Goal: Task Accomplishment & Management: Manage account settings

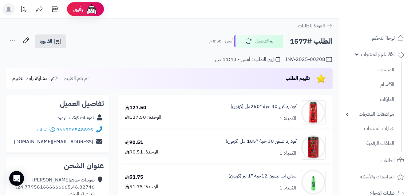
scroll to position [18, 0]
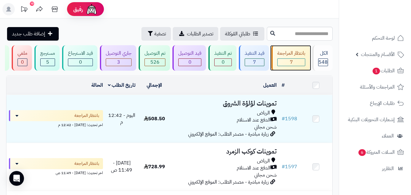
click at [286, 56] on div "بانتظار المراجعة" at bounding box center [292, 53] width 28 height 7
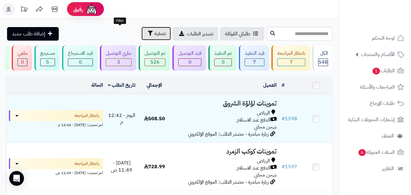
click at [142, 35] on button "تصفية" at bounding box center [157, 34] width 30 height 14
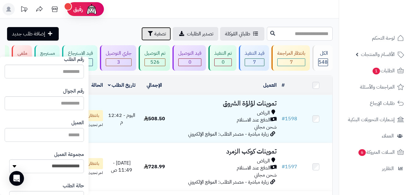
scroll to position [62, 0]
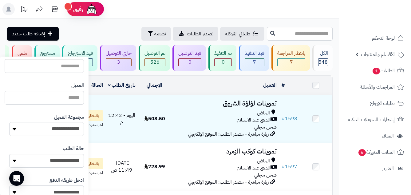
click at [32, 133] on select "**********" at bounding box center [46, 129] width 75 height 14
select select "*"
click at [9, 122] on select "**********" at bounding box center [46, 129] width 75 height 14
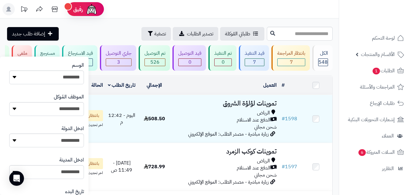
scroll to position [357, 0]
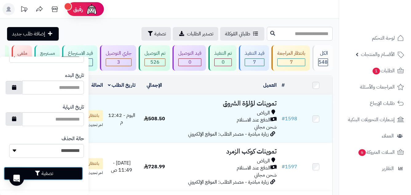
click at [41, 176] on button "تصفية" at bounding box center [43, 174] width 79 height 14
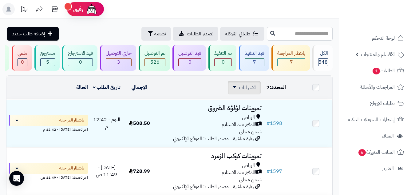
click at [249, 91] on span "الاجراءات" at bounding box center [247, 87] width 17 height 7
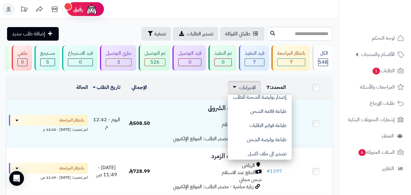
scroll to position [52, 0]
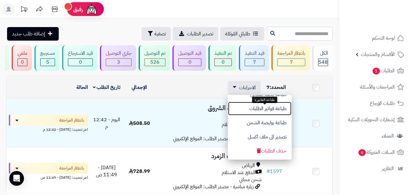
click at [257, 113] on button "طباعة فواتير الطلبات" at bounding box center [260, 109] width 64 height 14
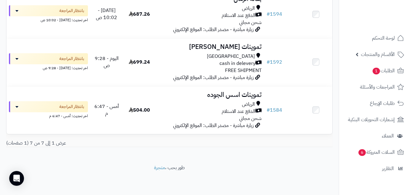
scroll to position [0, 0]
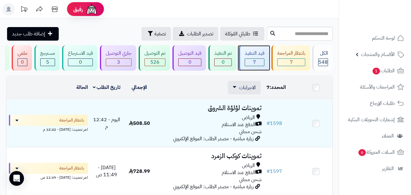
click at [252, 56] on div "قيد التنفيذ" at bounding box center [255, 53] width 20 height 7
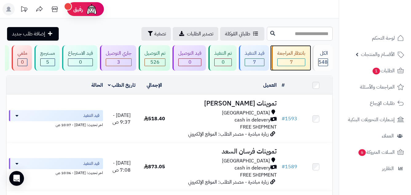
click at [297, 64] on div "7" at bounding box center [291, 62] width 27 height 7
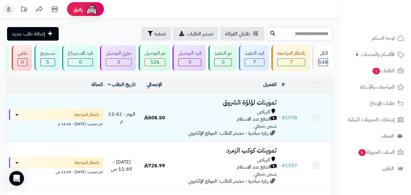
click at [320, 90] on td at bounding box center [316, 85] width 33 height 18
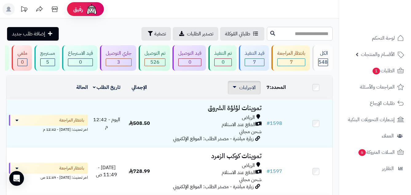
click at [259, 91] on div "الاجراءات تحديث حالة الطلبات تحضير الطلبات إصدار بوليصة الشحنة للطلب طباعة قائم…" at bounding box center [244, 88] width 33 height 14
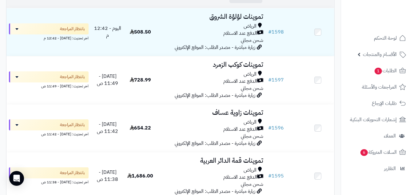
scroll to position [105, 0]
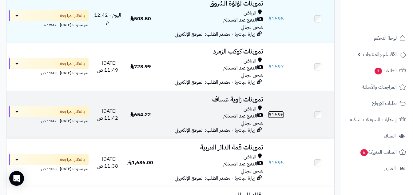
click at [279, 118] on link "# 1596" at bounding box center [276, 114] width 16 height 7
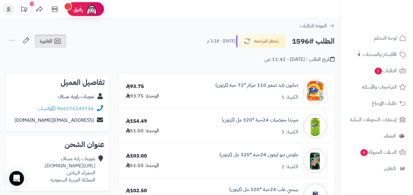
click at [53, 39] on link "الفاتورة" at bounding box center [50, 41] width 31 height 14
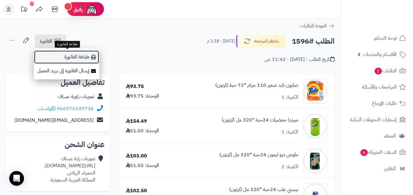
click at [88, 57] on link "طباعة الفاتورة" at bounding box center [67, 57] width 66 height 14
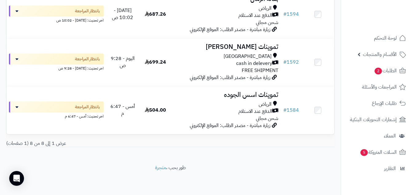
scroll to position [348, 0]
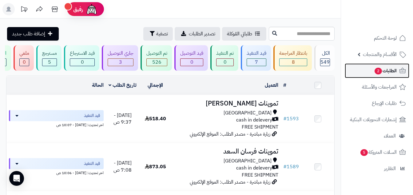
click at [382, 72] on span "الطلبات 2" at bounding box center [385, 70] width 23 height 9
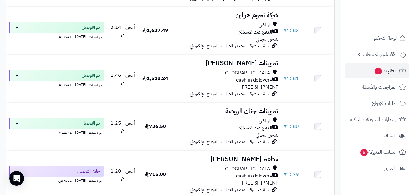
scroll to position [912, 0]
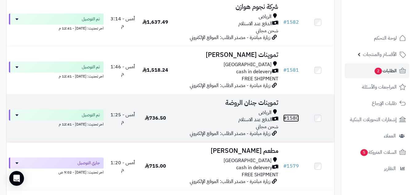
click at [293, 121] on link "# 1580" at bounding box center [291, 117] width 16 height 7
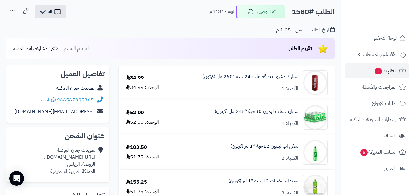
scroll to position [31, 0]
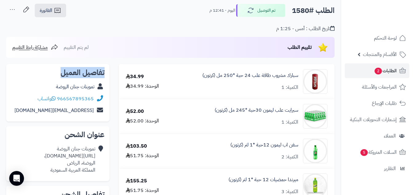
drag, startPoint x: 57, startPoint y: 72, endPoint x: 99, endPoint y: 76, distance: 42.6
click at [107, 75] on div "تفاصيل العميل تموينات جنان الروضة 966567895365 واتساب jenan@jenan.com" at bounding box center [57, 93] width 103 height 58
copy div "تموينات جنان الروضة"
drag, startPoint x: 55, startPoint y: 87, endPoint x: 98, endPoint y: 92, distance: 43.4
click at [98, 92] on div "تموينات جنان الروضة" at bounding box center [58, 87] width 94 height 12
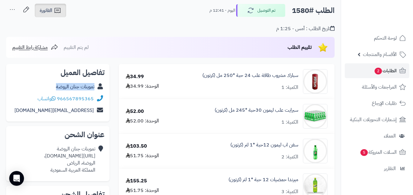
click at [56, 11] on icon at bounding box center [57, 10] width 7 height 7
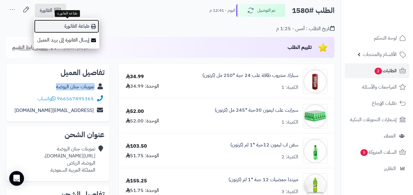
click at [77, 26] on link "طباعة الفاتورة" at bounding box center [67, 26] width 66 height 14
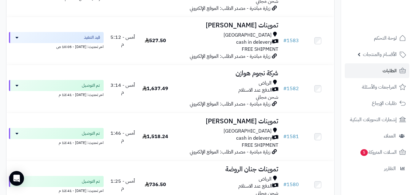
scroll to position [862, 0]
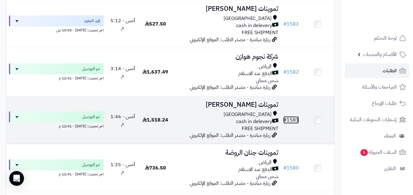
click at [291, 122] on link "# 1581" at bounding box center [291, 119] width 16 height 7
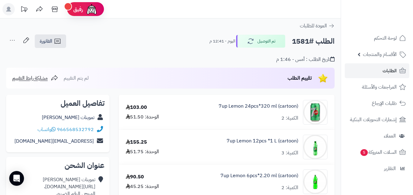
scroll to position [31, 0]
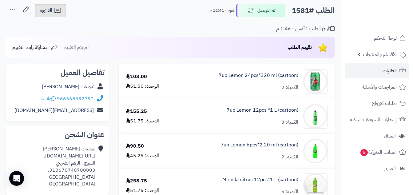
drag, startPoint x: 56, startPoint y: 10, endPoint x: 61, endPoint y: 12, distance: 5.2
click at [56, 9] on icon at bounding box center [57, 10] width 7 height 7
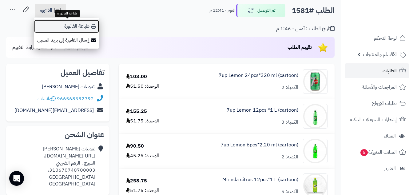
click at [79, 26] on link "طباعة الفاتورة" at bounding box center [67, 26] width 66 height 14
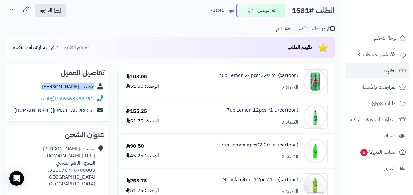
copy link "تموينات نورة الدوسري"
drag, startPoint x: 52, startPoint y: 87, endPoint x: 96, endPoint y: 88, distance: 44.0
click at [95, 88] on div "تموينات نورة الدوسري" at bounding box center [58, 87] width 94 height 12
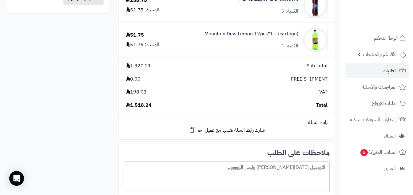
scroll to position [421, 0]
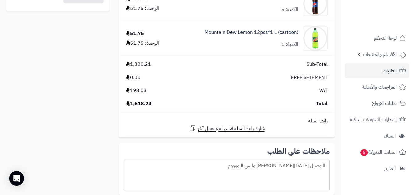
click at [61, 90] on div "7up Lemon 24pcs*320 ml (cartoon) الكمية: 2 103.00 الوحدة: 51.50 7up Lemon 12pcs…" at bounding box center [171, 26] width 338 height 706
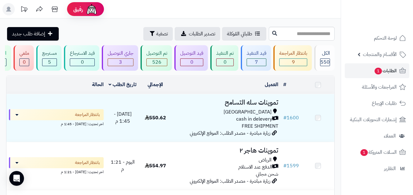
scroll to position [910, 0]
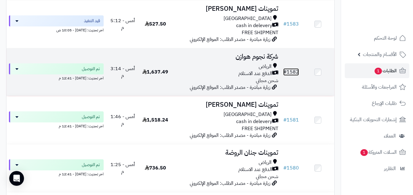
click at [293, 76] on link "# 1582" at bounding box center [291, 71] width 16 height 7
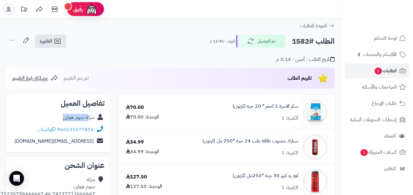
drag, startPoint x: 60, startPoint y: 118, endPoint x: 81, endPoint y: 118, distance: 20.9
click at [86, 119] on div "شركة نجوم هوازن" at bounding box center [58, 118] width 94 height 12
click at [58, 116] on div "شركة نجوم هوازن" at bounding box center [58, 118] width 94 height 12
copy link "شركة نجوم هوازن"
drag, startPoint x: 95, startPoint y: 119, endPoint x: 62, endPoint y: 119, distance: 32.9
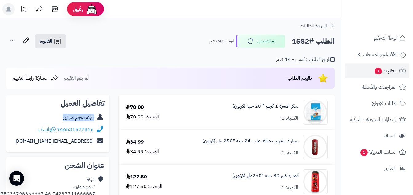
click at [62, 119] on div "شركة نجوم هوازن" at bounding box center [58, 118] width 94 height 12
click at [46, 42] on span "الفاتورة" at bounding box center [46, 41] width 13 height 7
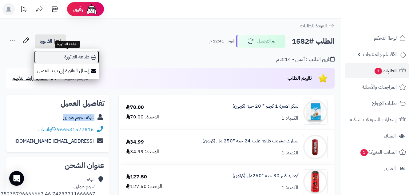
click at [74, 58] on link "طباعة الفاتورة" at bounding box center [67, 57] width 66 height 14
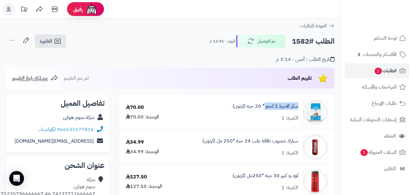
copy link "سكر الاسرة 1 كجم"
drag, startPoint x: 299, startPoint y: 106, endPoint x: 264, endPoint y: 110, distance: 35.3
click at [264, 110] on div "سكر الاسرة 1 كجم * 20 حبه (كرتون) الكمية: 1" at bounding box center [256, 112] width 154 height 25
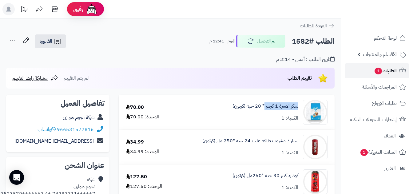
click at [362, 69] on link "الطلبات 1" at bounding box center [377, 70] width 65 height 15
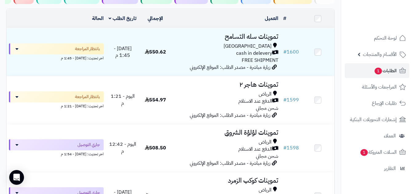
scroll to position [58, 0]
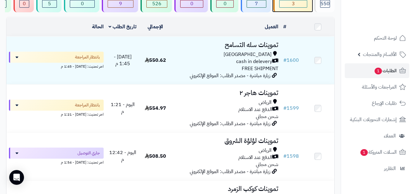
click at [301, 7] on div "3" at bounding box center [293, 3] width 27 height 7
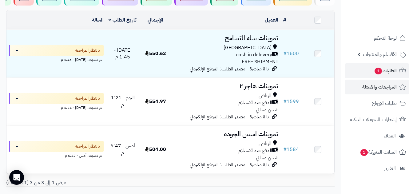
scroll to position [66, 0]
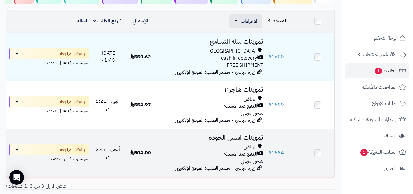
click at [319, 152] on td at bounding box center [317, 153] width 33 height 48
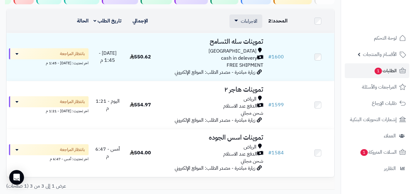
scroll to position [0, 0]
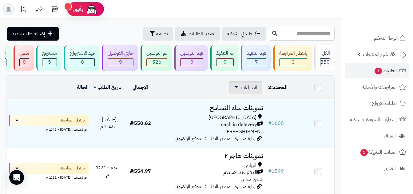
click at [237, 94] on div "الاجراءات تحديث حالة الطلبات تحضير الطلبات إصدار بوليصة الشحنة للطلب طباعة قائم…" at bounding box center [246, 88] width 33 height 14
click at [238, 88] on icon at bounding box center [236, 87] width 4 height 2
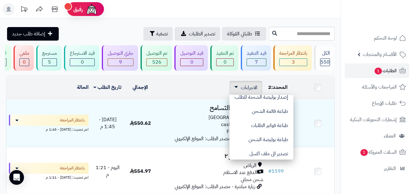
scroll to position [39, 0]
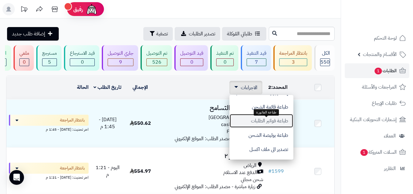
click at [262, 125] on button "طباعة فواتير الطلبات" at bounding box center [262, 121] width 64 height 14
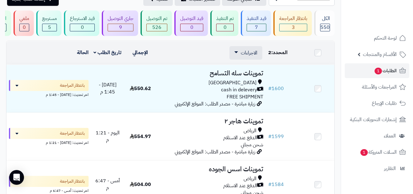
scroll to position [115, 0]
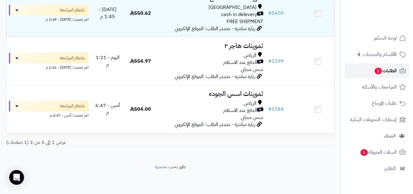
click at [395, 74] on span "الطلبات 1" at bounding box center [385, 70] width 23 height 9
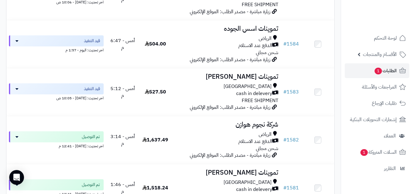
scroll to position [900, 0]
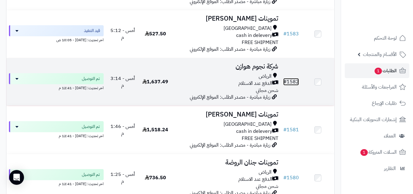
click at [293, 86] on link "# 1582" at bounding box center [291, 81] width 16 height 7
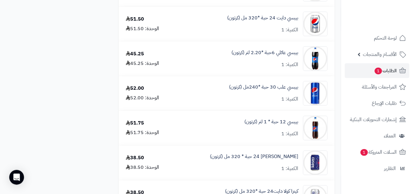
scroll to position [547, 0]
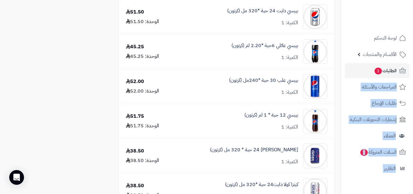
drag, startPoint x: 413, startPoint y: 93, endPoint x: 415, endPoint y: 103, distance: 10.4
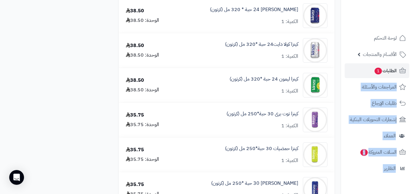
scroll to position [693, 0]
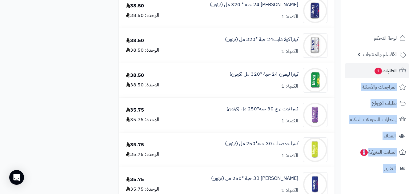
click at [211, 87] on div "كينزا ليمون 24 حبة *320 مل (كرتون) الكمية: 1" at bounding box center [255, 80] width 154 height 25
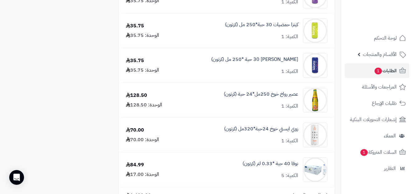
scroll to position [830, 0]
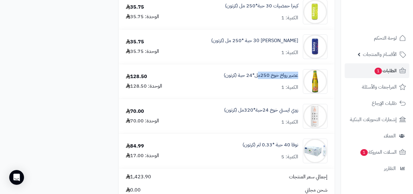
copy link "عصير رواخ خوخ 250م"
drag, startPoint x: 300, startPoint y: 75, endPoint x: 257, endPoint y: 79, distance: 43.0
click at [257, 80] on div "عصير رواخ خوخ 250مل*24 حبة (كرتون) الكمية: 1" at bounding box center [255, 81] width 154 height 25
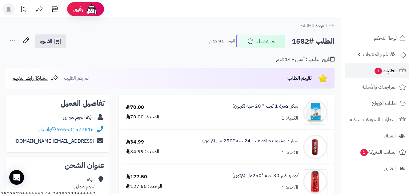
scroll to position [880, 0]
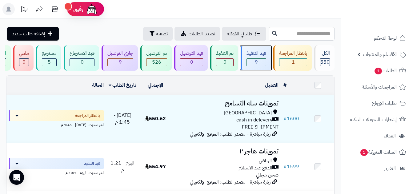
click at [268, 52] on div "قيد التنفيذ 9" at bounding box center [256, 58] width 30 height 26
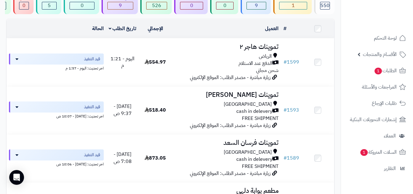
scroll to position [58, 0]
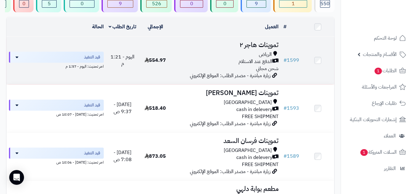
click at [165, 64] on span "554.97" at bounding box center [155, 60] width 21 height 7
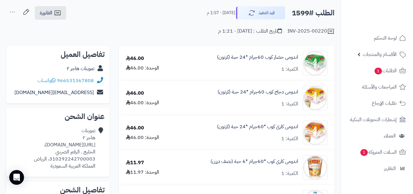
scroll to position [20, 0]
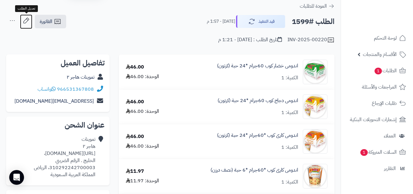
click at [28, 19] on icon at bounding box center [26, 20] width 12 height 12
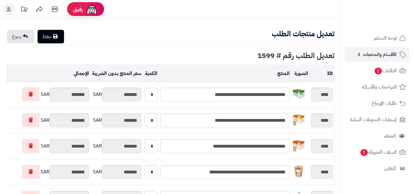
type textarea "**********"
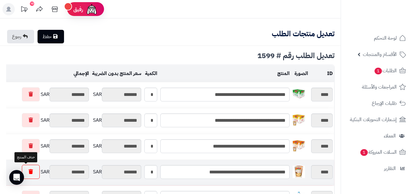
click at [33, 171] on link at bounding box center [31, 172] width 18 height 14
type input "********"
type input "*******"
type input "********"
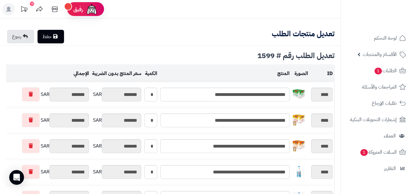
click at [59, 39] on link "حفظ" at bounding box center [51, 37] width 26 height 14
type input "**********"
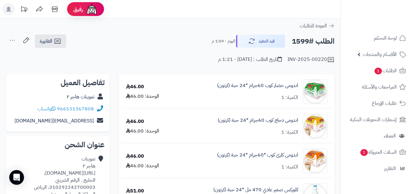
scroll to position [20, 0]
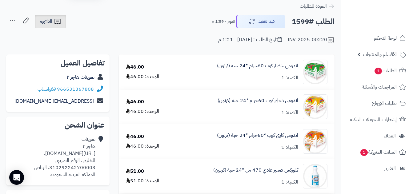
click at [57, 22] on icon at bounding box center [57, 21] width 7 height 7
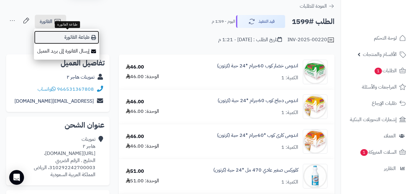
click at [70, 42] on link "طباعة الفاتورة" at bounding box center [67, 37] width 66 height 14
